Goal: Transaction & Acquisition: Purchase product/service

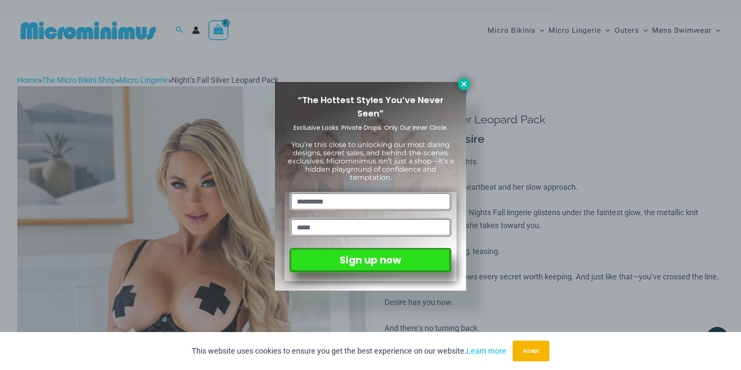
click at [461, 82] on icon at bounding box center [464, 84] width 8 height 8
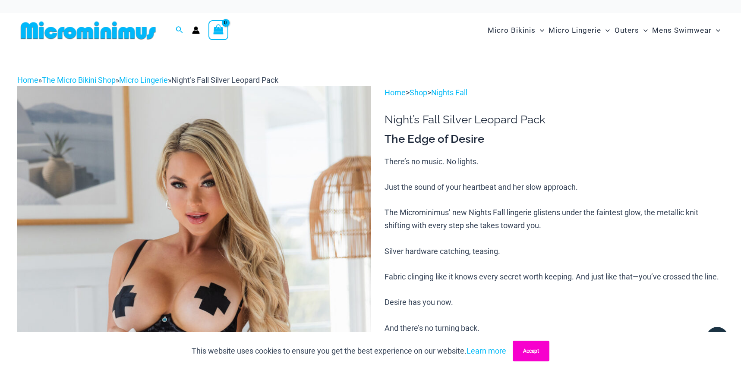
click at [526, 347] on button "Accept" at bounding box center [530, 351] width 37 height 21
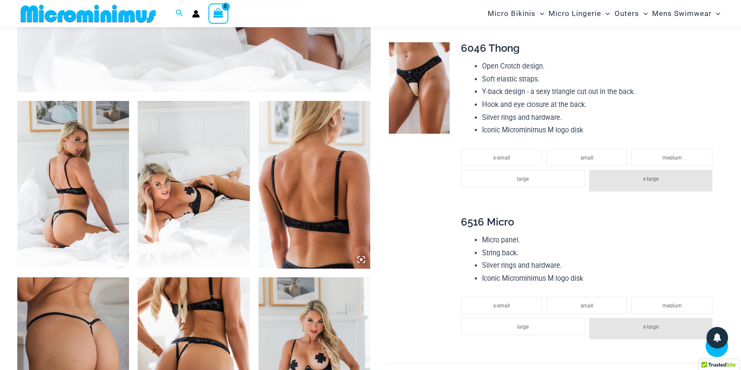
scroll to position [575, 0]
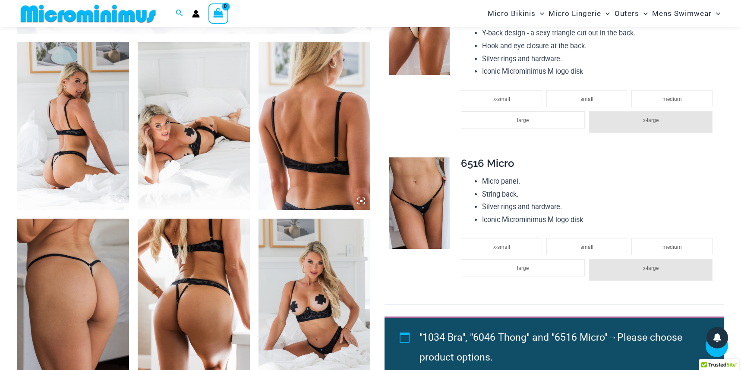
click at [188, 125] on img at bounding box center [194, 126] width 112 height 168
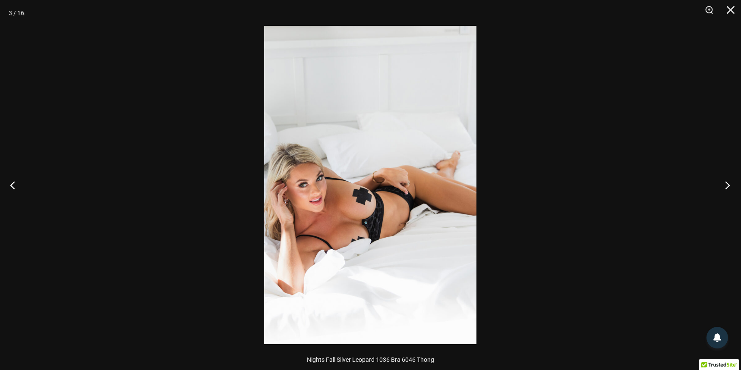
click at [726, 186] on button "Next" at bounding box center [724, 184] width 32 height 43
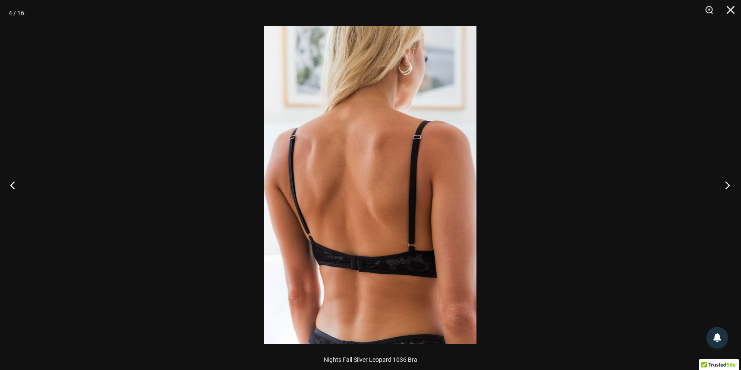
click at [726, 186] on button "Next" at bounding box center [724, 184] width 32 height 43
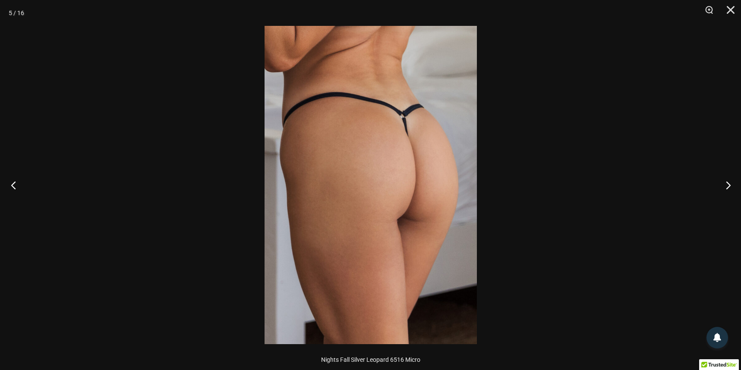
click at [14, 189] on button "Previous" at bounding box center [16, 184] width 32 height 43
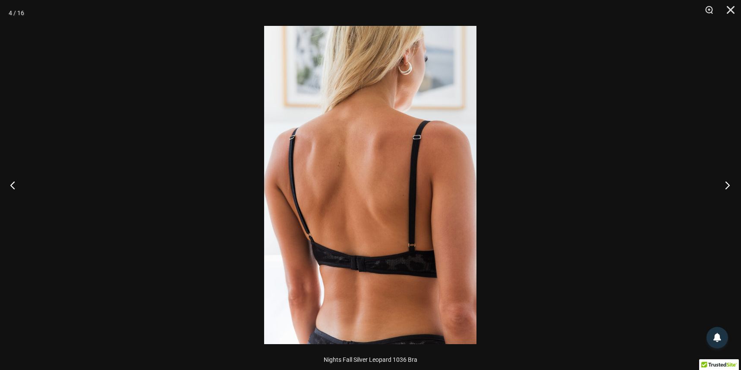
click at [727, 185] on button "Next" at bounding box center [724, 184] width 32 height 43
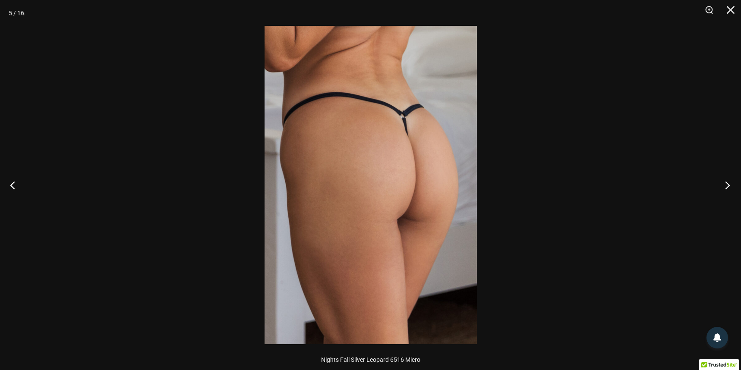
click at [727, 185] on button "Next" at bounding box center [724, 184] width 32 height 43
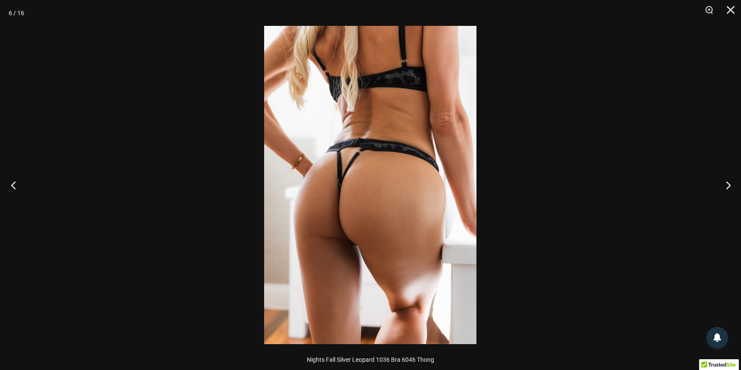
click at [16, 181] on button "Previous" at bounding box center [16, 184] width 32 height 43
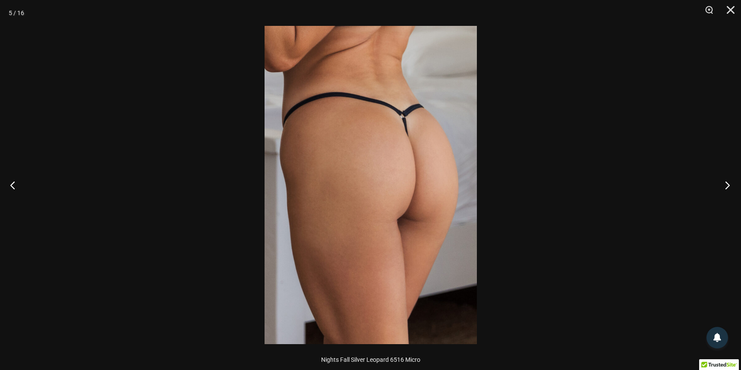
click at [725, 189] on button "Next" at bounding box center [724, 184] width 32 height 43
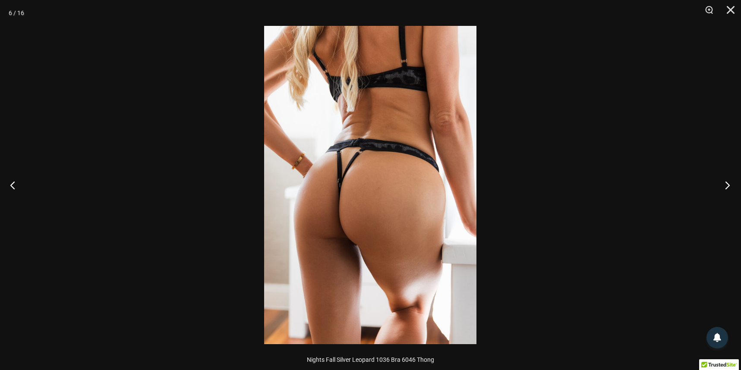
click at [725, 189] on button "Next" at bounding box center [724, 184] width 32 height 43
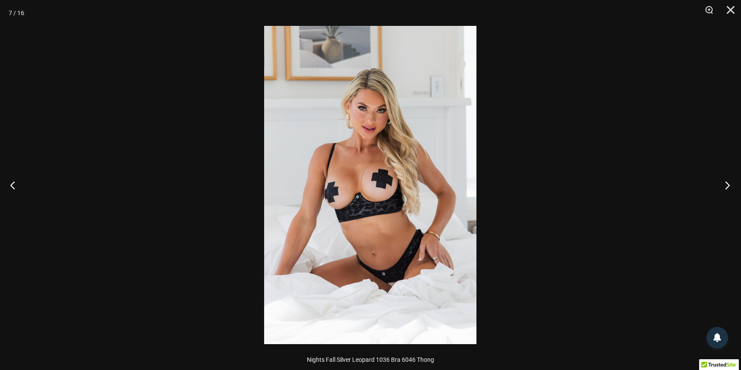
click at [725, 189] on button "Next" at bounding box center [724, 184] width 32 height 43
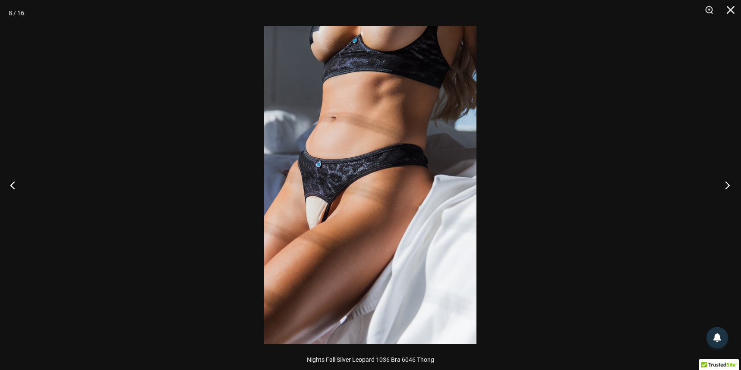
click at [725, 189] on button "Next" at bounding box center [724, 184] width 32 height 43
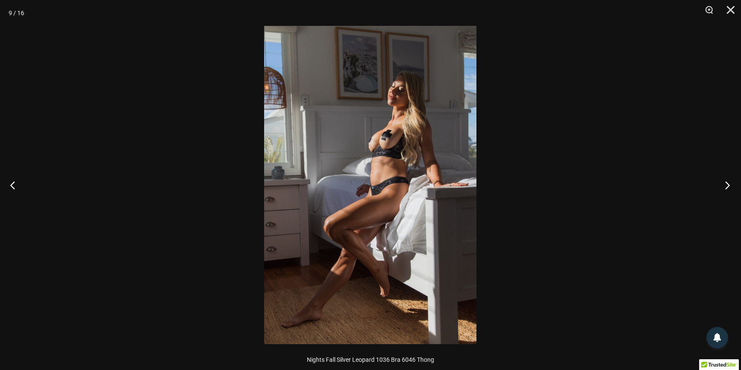
click at [725, 189] on button "Next" at bounding box center [724, 184] width 32 height 43
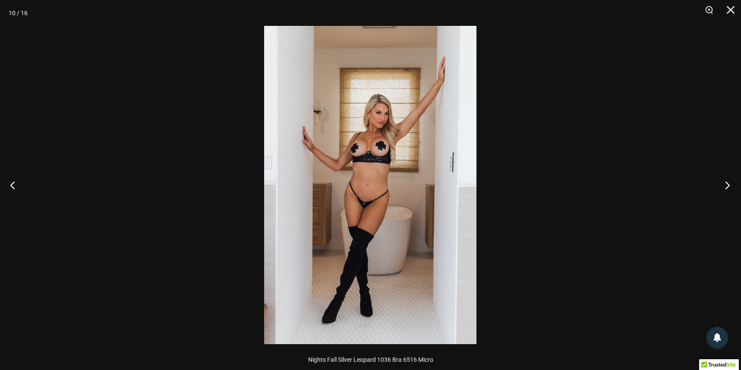
click at [725, 189] on button "Next" at bounding box center [724, 184] width 32 height 43
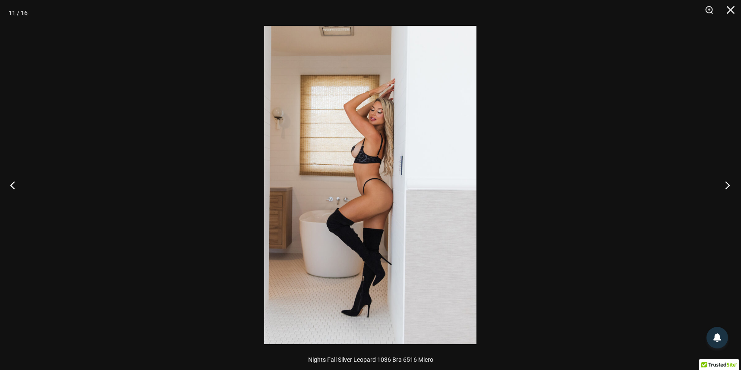
click at [725, 189] on button "Next" at bounding box center [724, 184] width 32 height 43
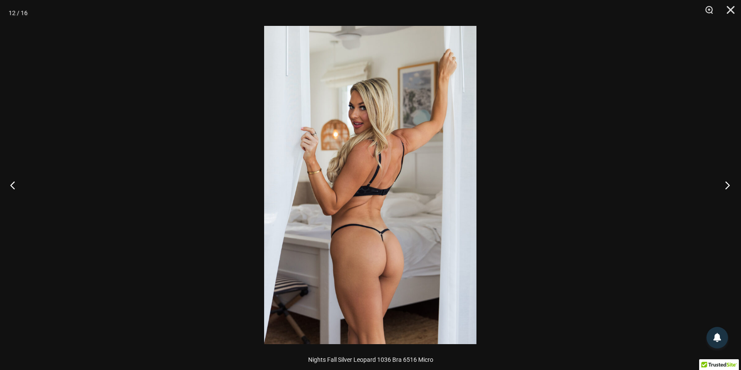
click at [725, 189] on button "Next" at bounding box center [724, 184] width 32 height 43
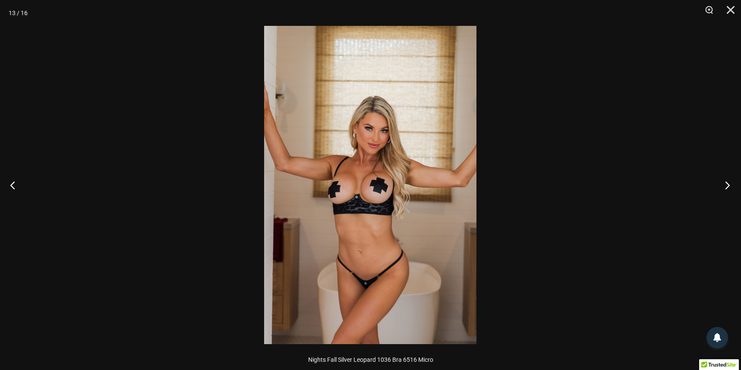
click at [725, 189] on button "Next" at bounding box center [724, 184] width 32 height 43
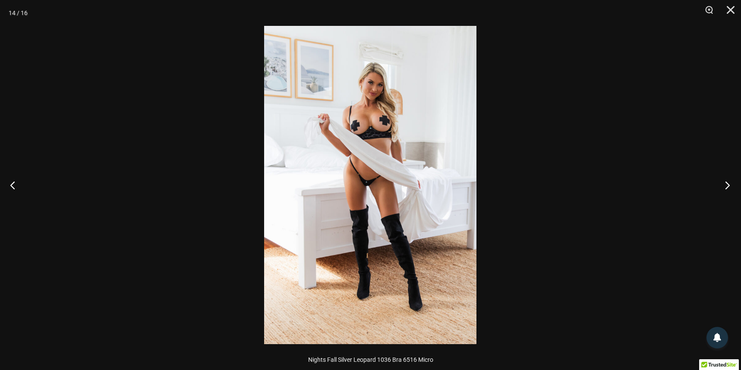
click at [725, 189] on button "Next" at bounding box center [724, 184] width 32 height 43
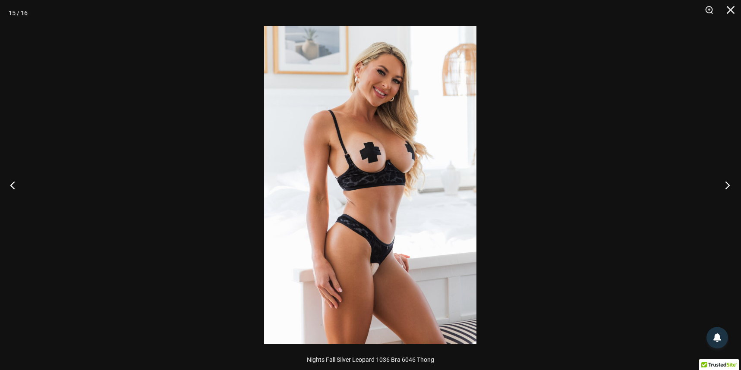
click at [725, 189] on button "Next" at bounding box center [724, 184] width 32 height 43
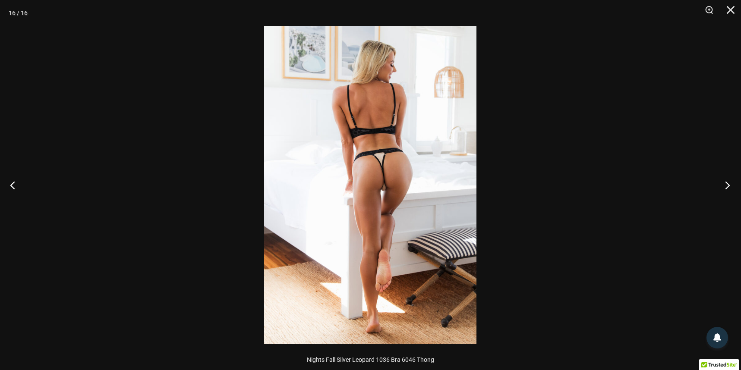
click at [725, 189] on button "Next" at bounding box center [724, 184] width 32 height 43
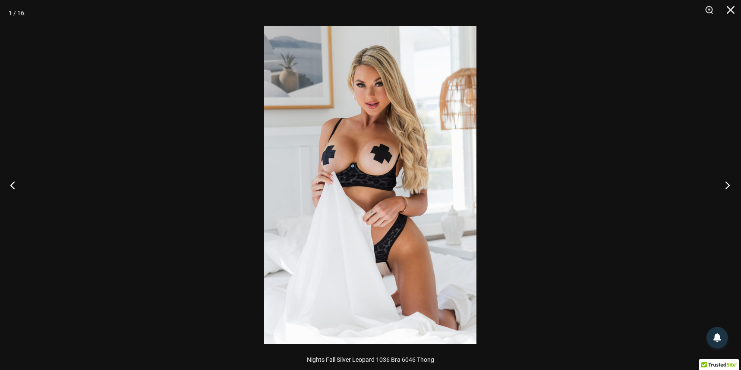
click at [725, 189] on button "Next" at bounding box center [724, 184] width 32 height 43
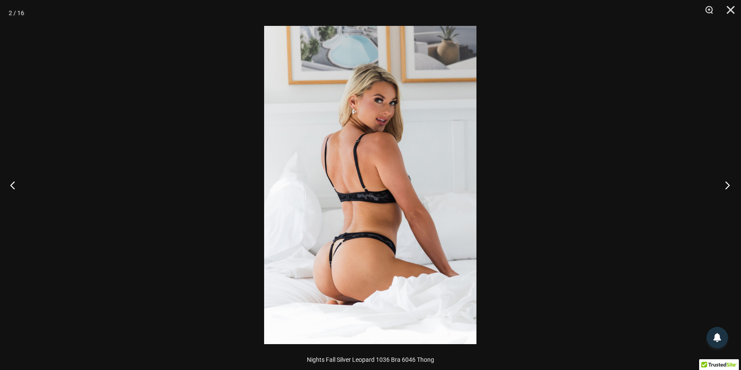
click at [725, 189] on button "Next" at bounding box center [724, 184] width 32 height 43
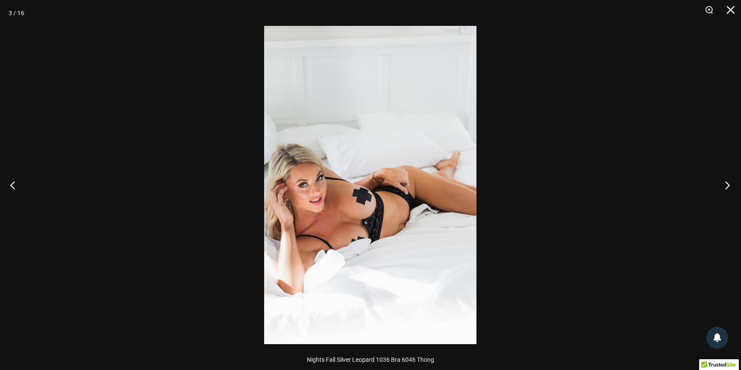
click at [725, 189] on button "Next" at bounding box center [724, 184] width 32 height 43
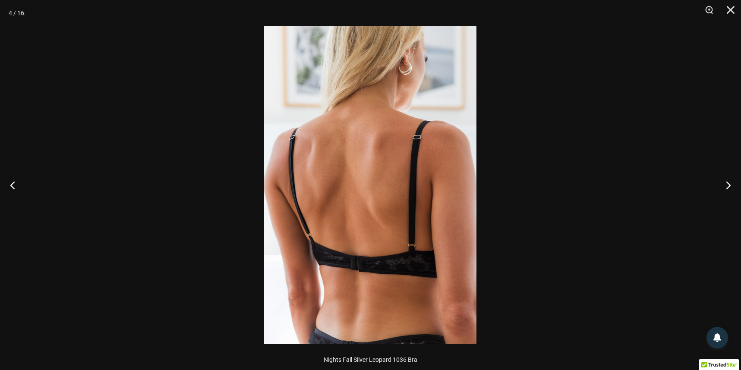
click at [649, 147] on div at bounding box center [370, 185] width 741 height 370
